Goal: Task Accomplishment & Management: Use online tool/utility

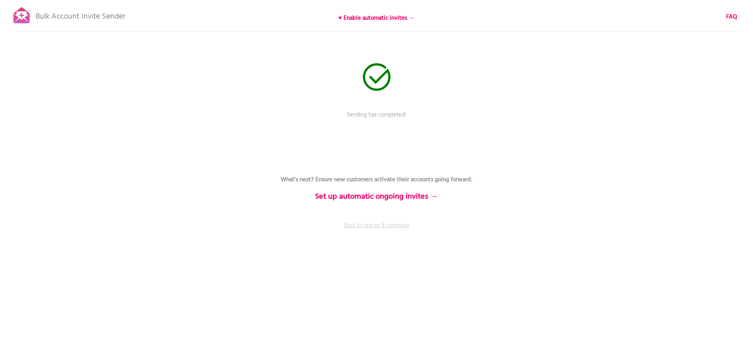
click at [387, 223] on link "Back to rescan & compose" at bounding box center [376, 231] width 237 height 20
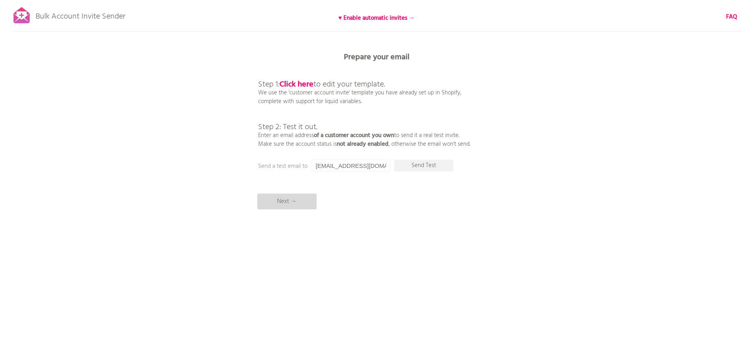
click at [269, 203] on p "Next →" at bounding box center [286, 202] width 59 height 16
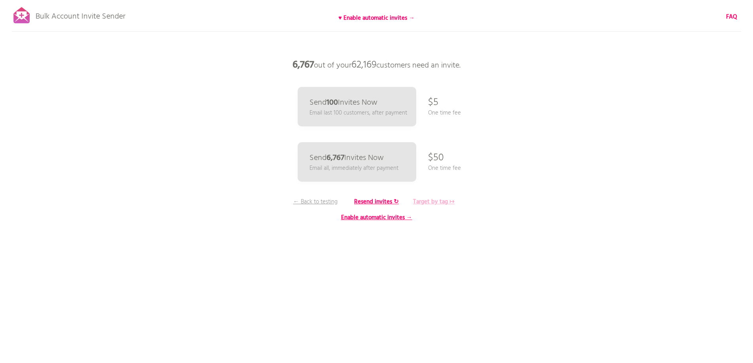
click at [432, 200] on b "Target by tag ↦" at bounding box center [433, 201] width 41 height 9
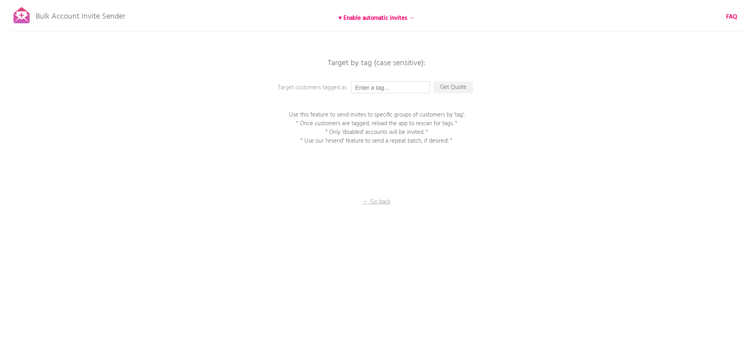
click at [394, 87] on input "text" at bounding box center [390, 87] width 79 height 12
type input "P1EE"
click at [458, 83] on p "Get Quote" at bounding box center [453, 87] width 40 height 12
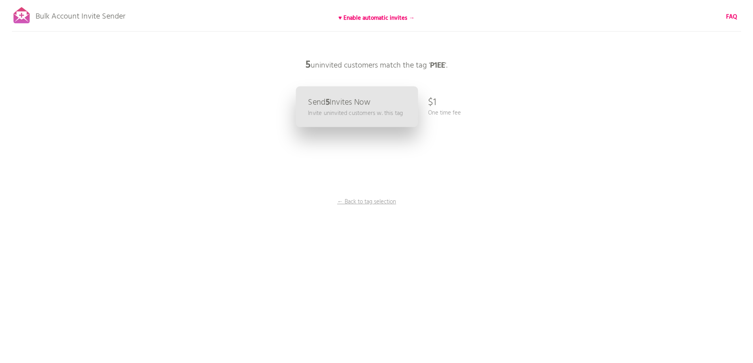
click at [361, 107] on p "Send 5 Invites Now" at bounding box center [339, 102] width 62 height 8
